Goal: Task Accomplishment & Management: Use online tool/utility

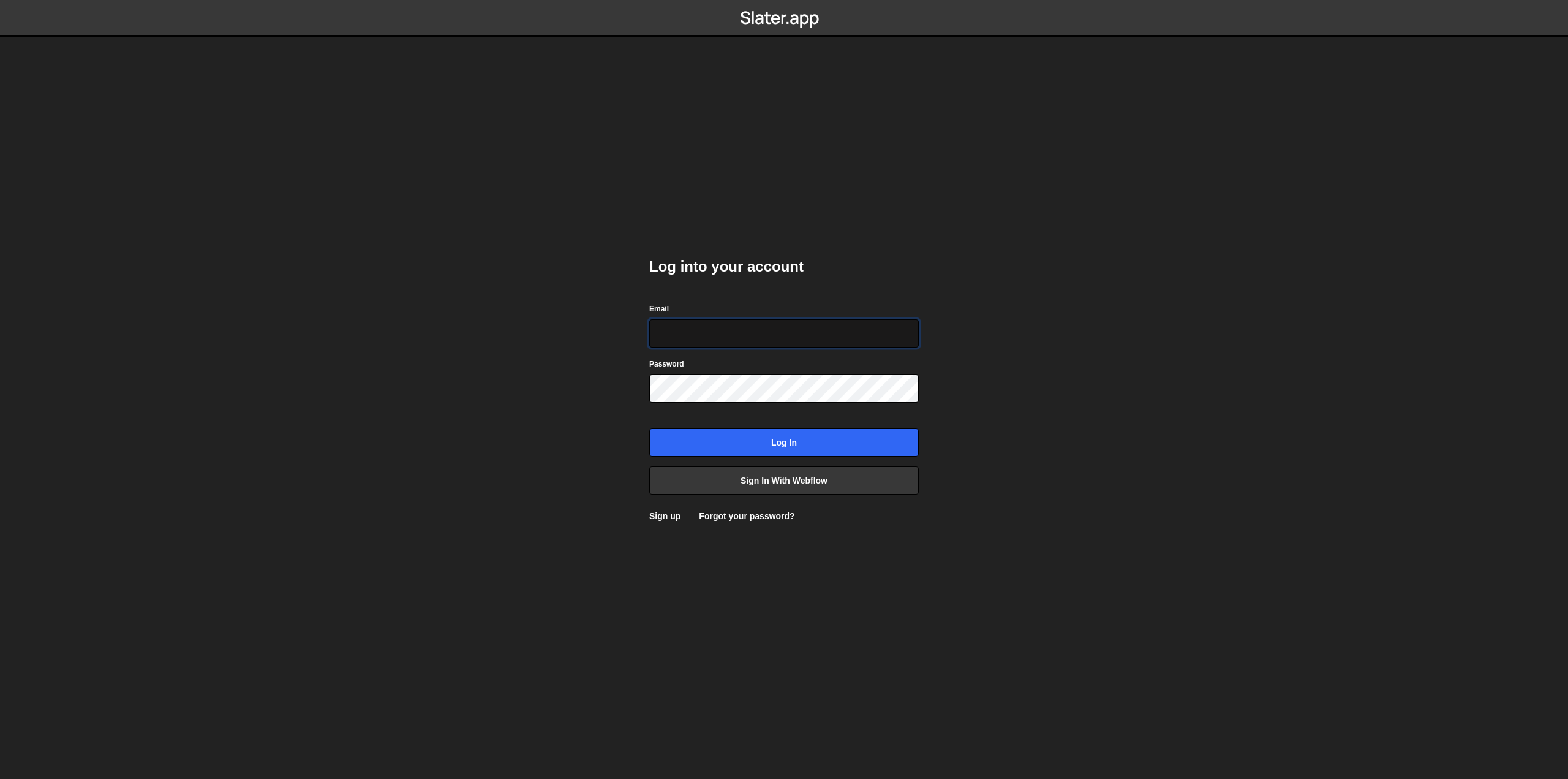
type input "hello@visioned.ch"
click at [813, 441] on input "Log in" at bounding box center [784, 442] width 269 height 28
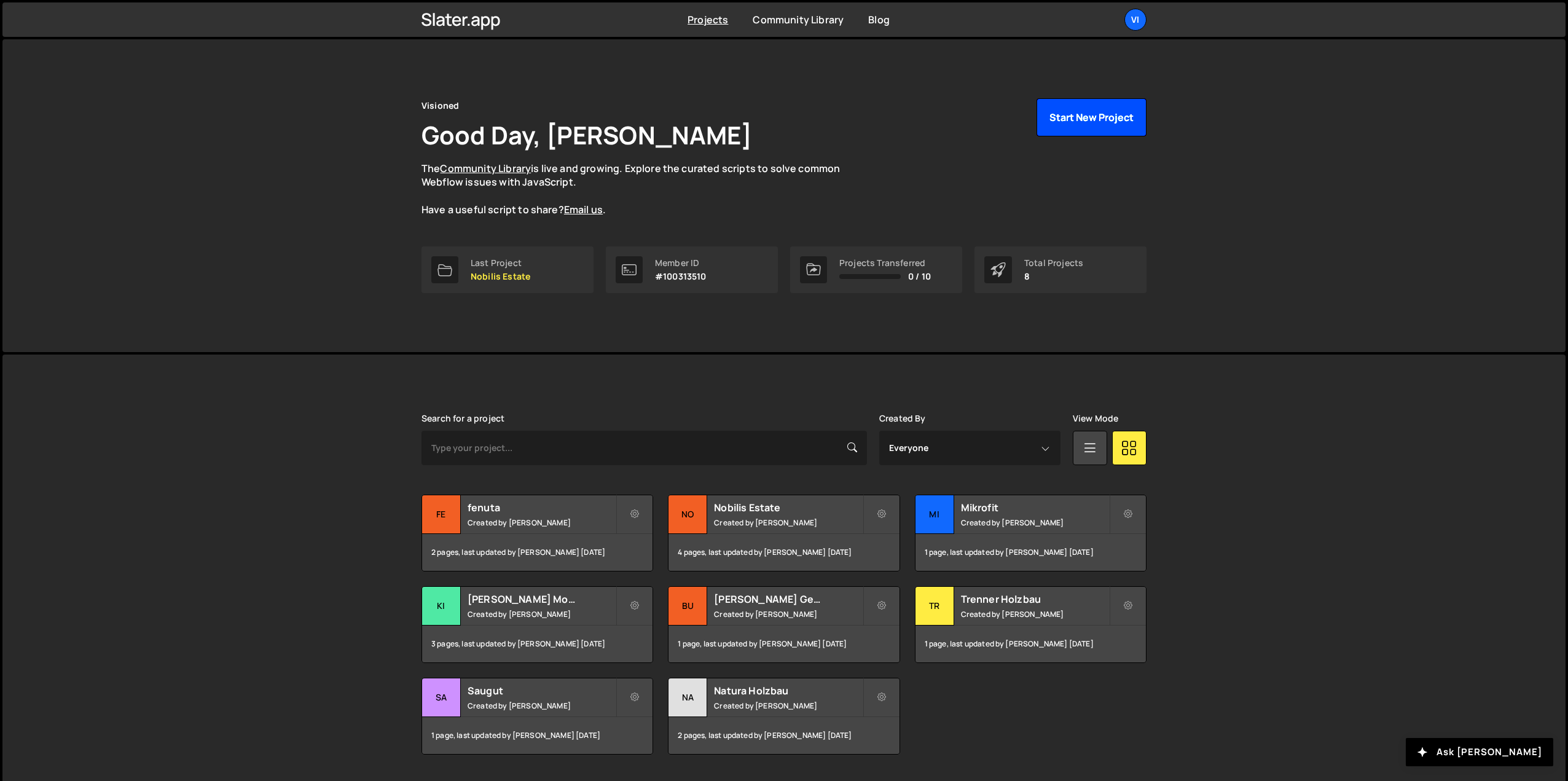
click at [1108, 113] on button "Start New Project" at bounding box center [1092, 117] width 110 height 38
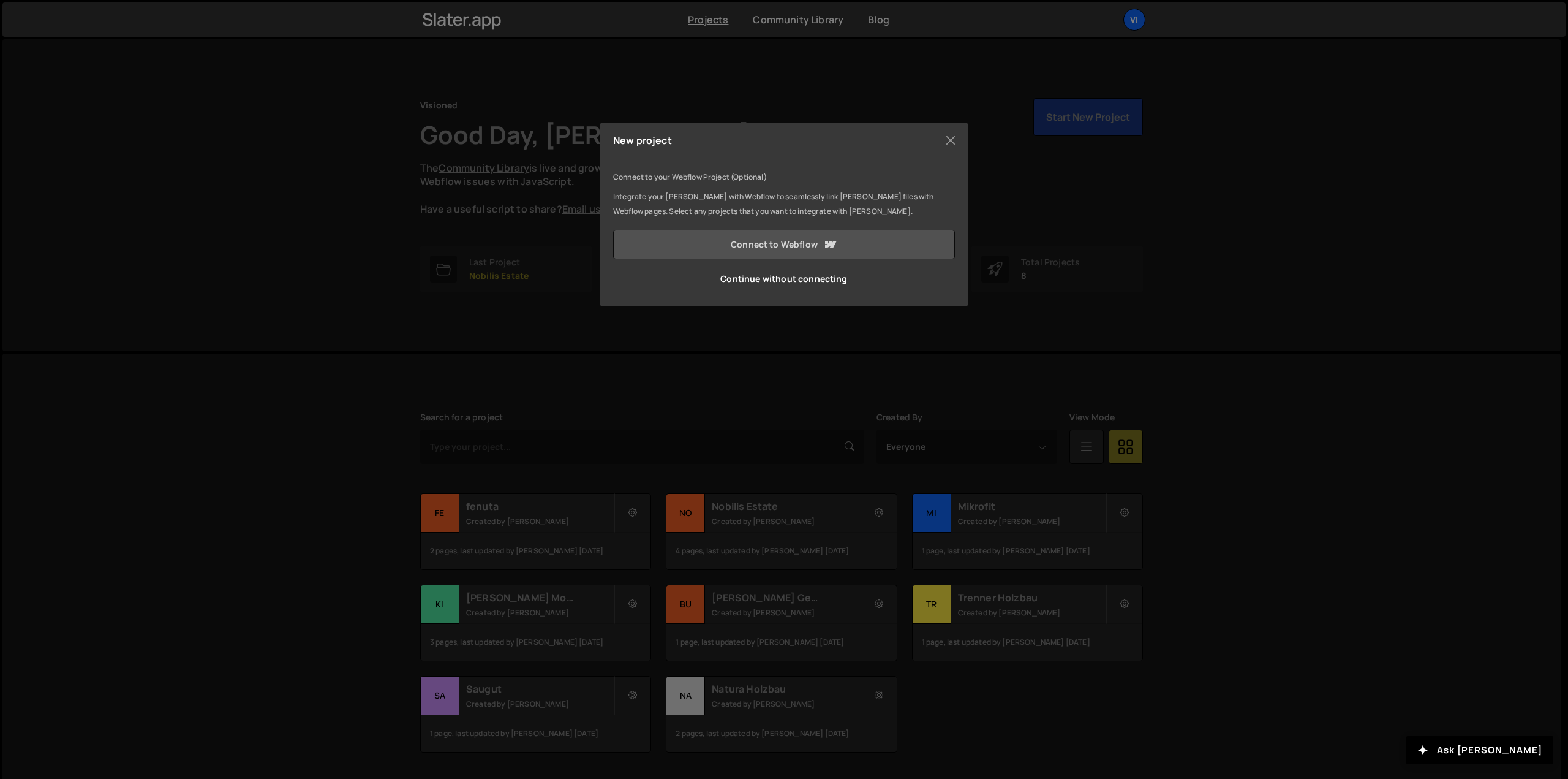
click at [787, 238] on link "Connect to Webflow" at bounding box center [784, 244] width 342 height 29
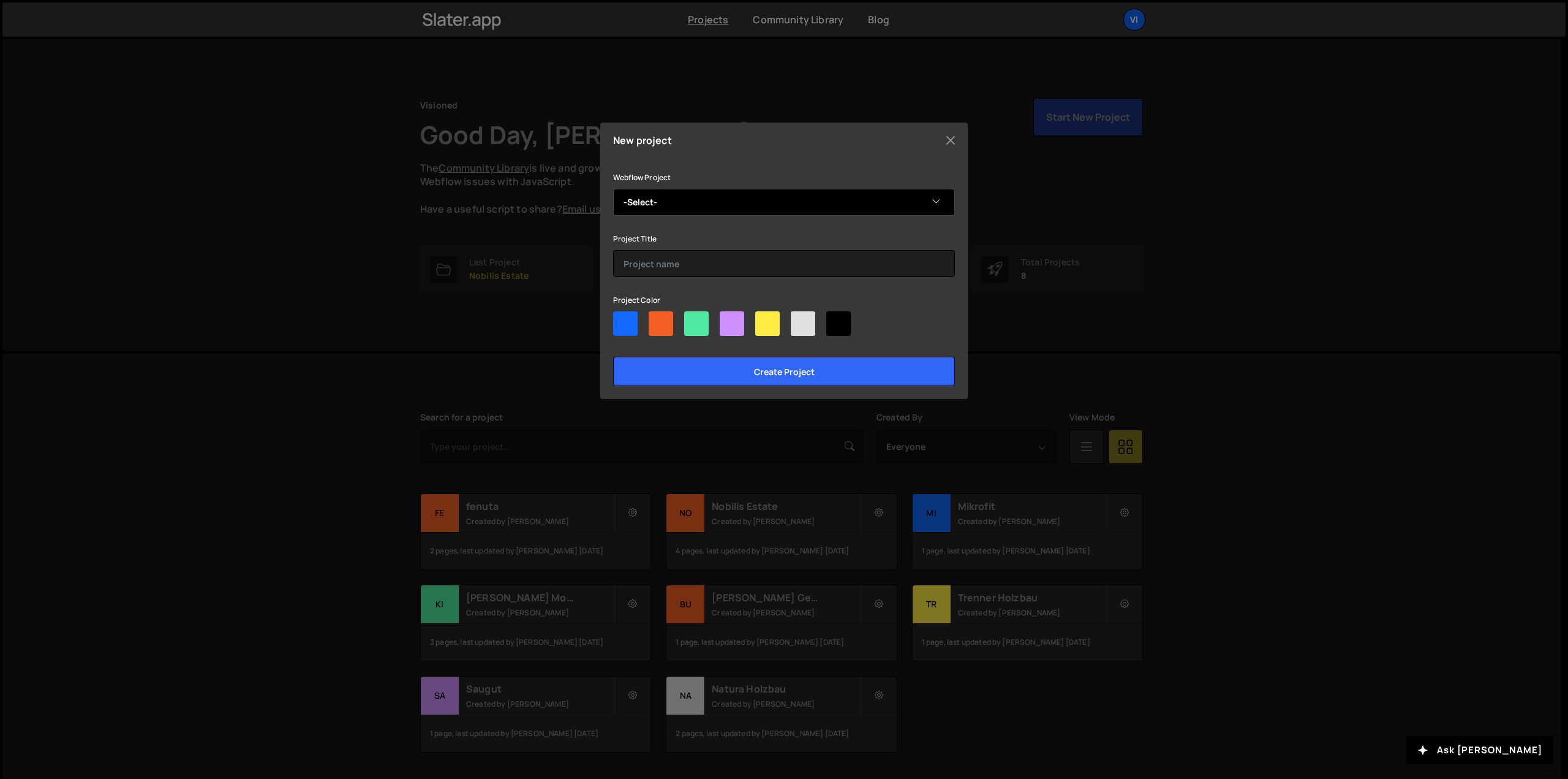
click at [689, 193] on select "-Select- Möbel West" at bounding box center [784, 201] width 342 height 27
select select "68ee3e7d8c7546c75d463271"
click at [613, 188] on select "-Select- Möbel West" at bounding box center [784, 201] width 342 height 27
click at [673, 255] on input "text" at bounding box center [784, 263] width 342 height 27
type input "Möbel West"
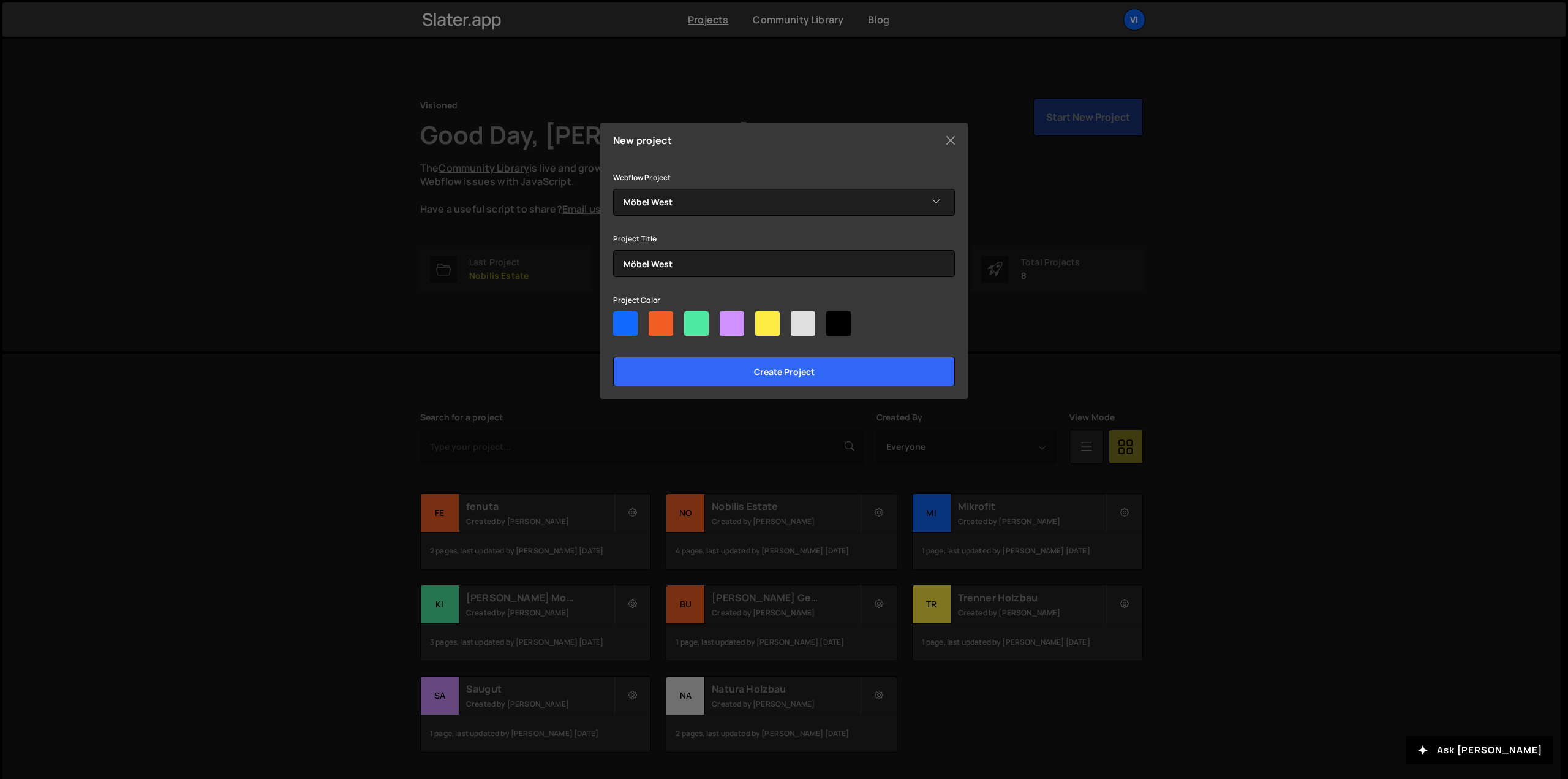
click at [632, 333] on div at bounding box center [625, 323] width 24 height 24
click at [621, 320] on input"] "radio" at bounding box center [616, 314] width 8 height 8
radio input"] "true"
click at [727, 365] on input "Create project" at bounding box center [784, 371] width 342 height 29
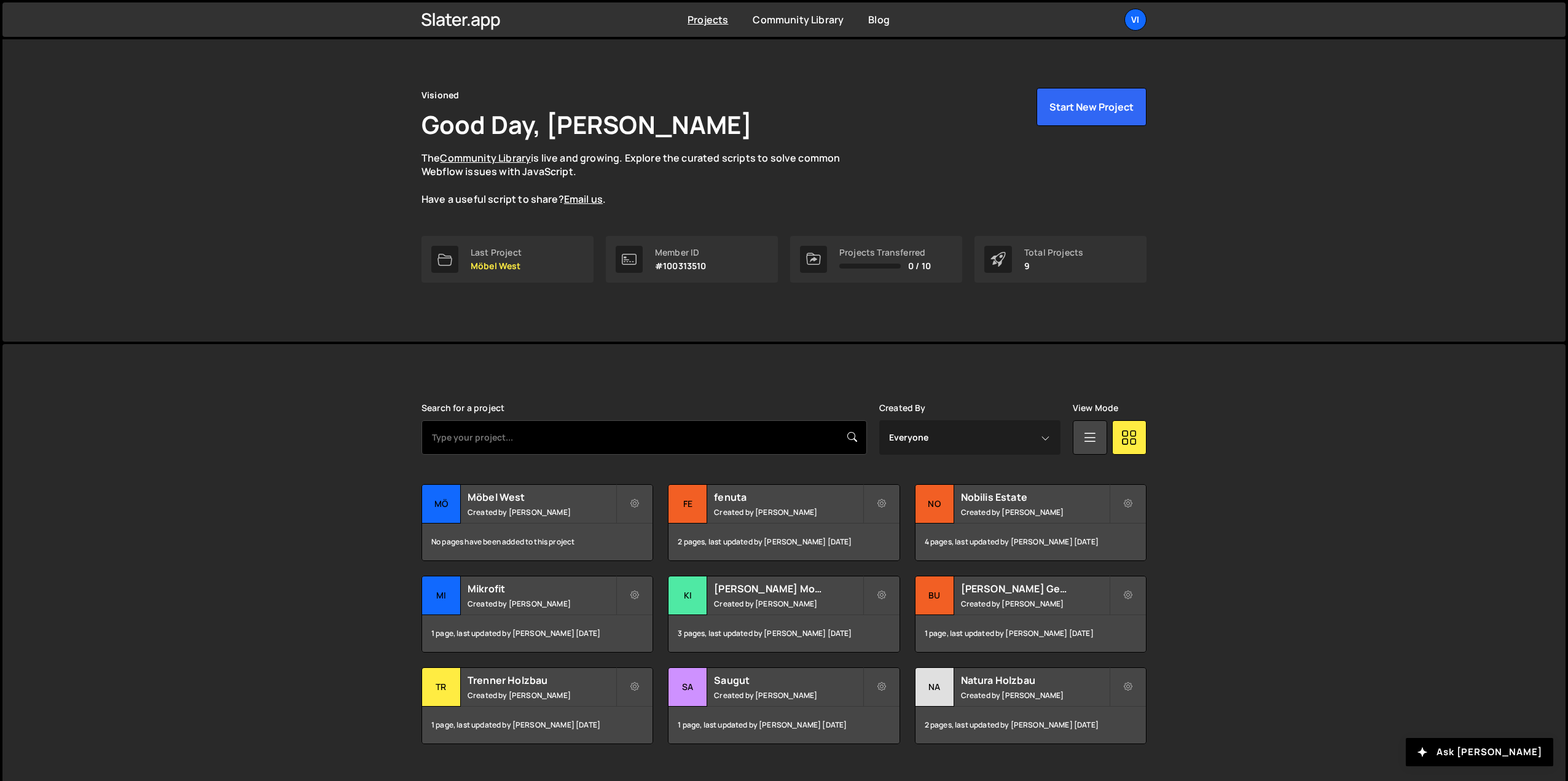
scroll to position [35, 0]
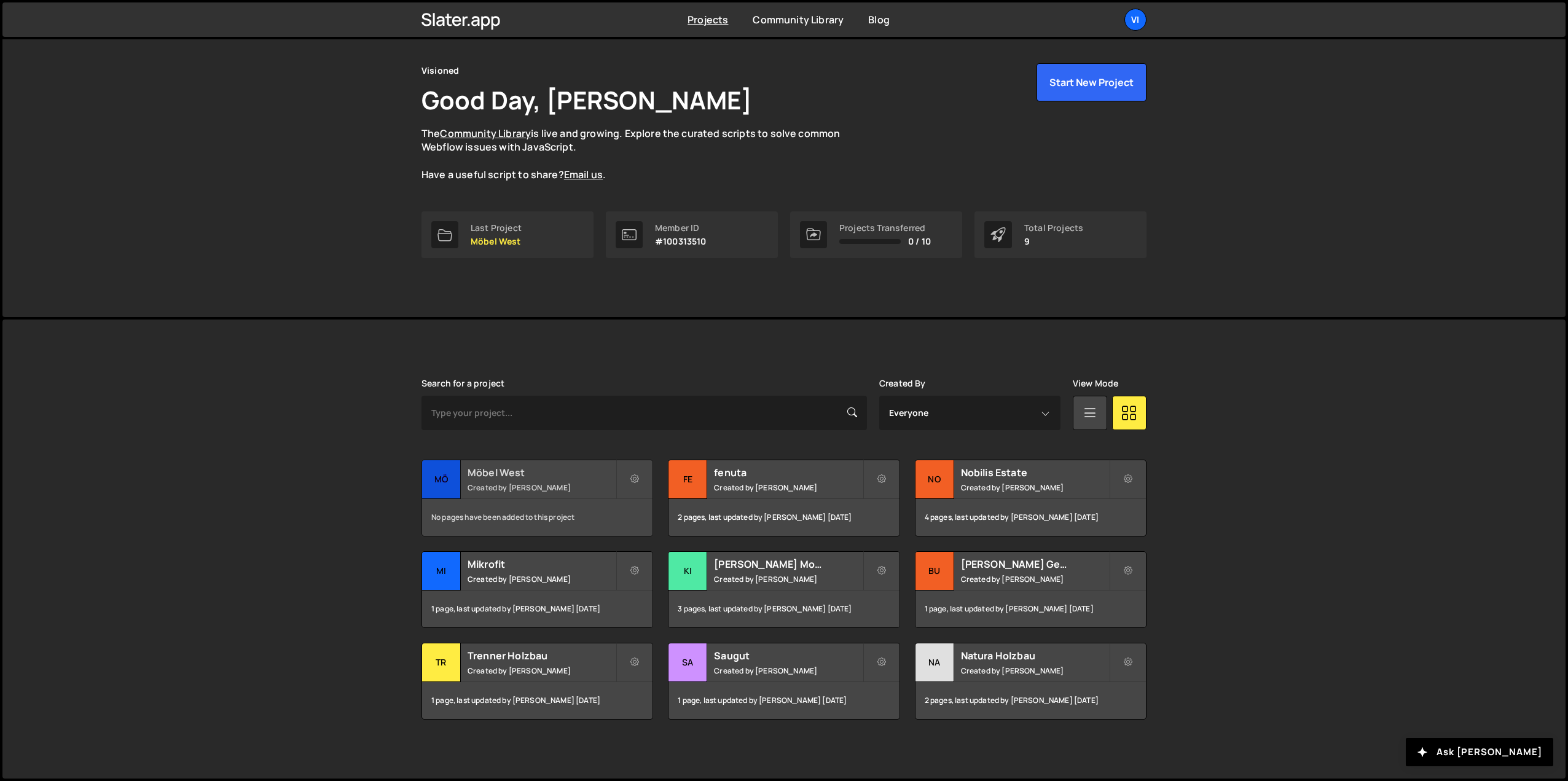
click at [574, 489] on small "Created by Aramas Schmitter" at bounding box center [541, 487] width 148 height 10
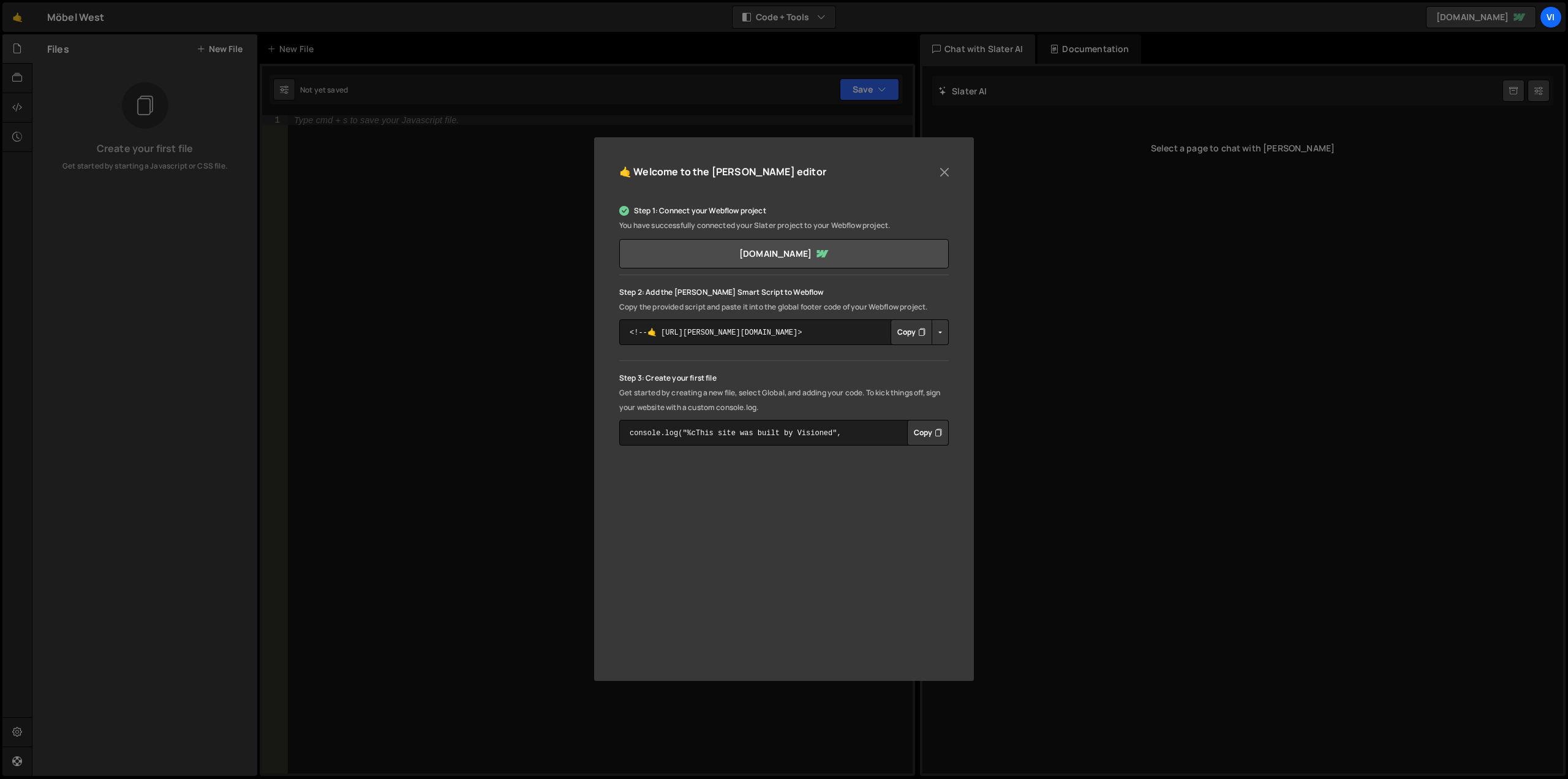
click at [907, 332] on button "Copy" at bounding box center [911, 332] width 41 height 26
click at [872, 244] on link "[DOMAIN_NAME]" at bounding box center [784, 254] width 330 height 29
click at [939, 172] on button "Close" at bounding box center [944, 172] width 18 height 18
